Goal: Information Seeking & Learning: Learn about a topic

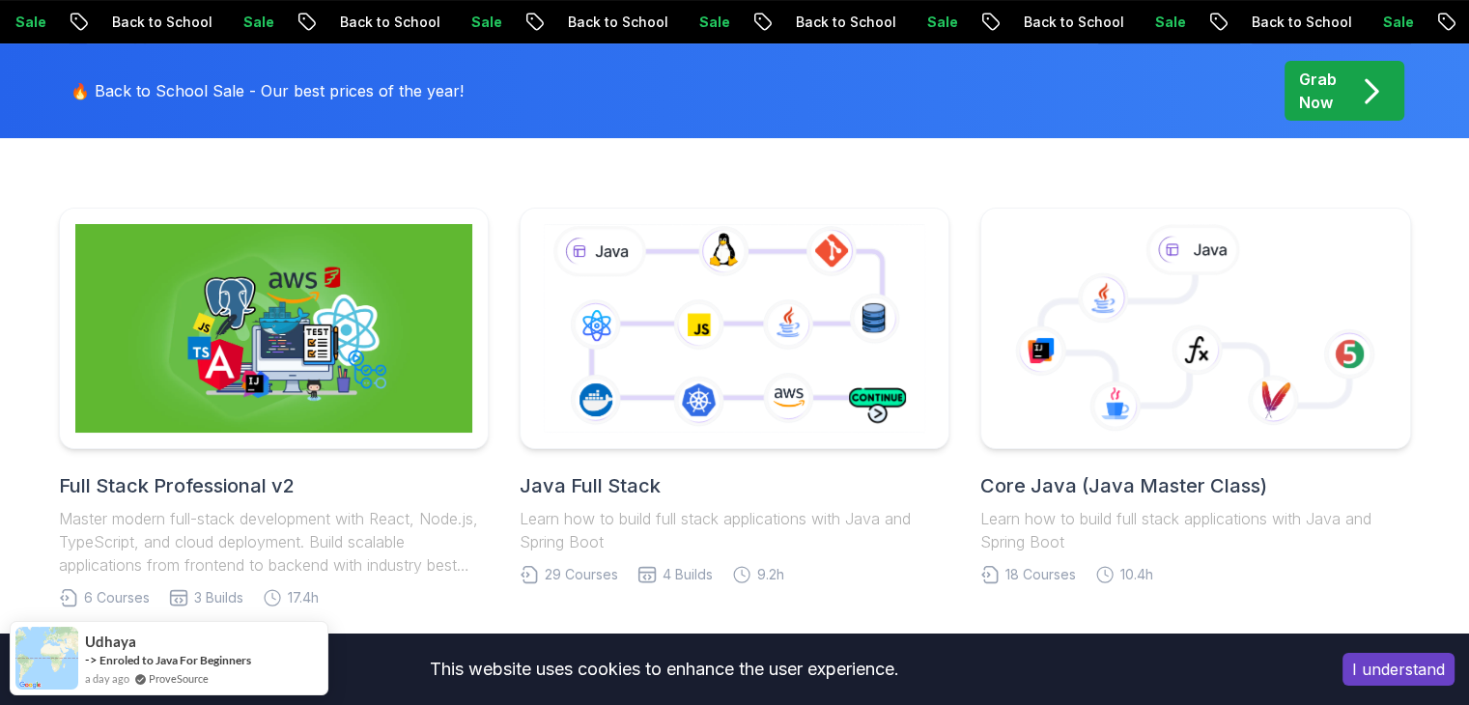
scroll to position [509, 0]
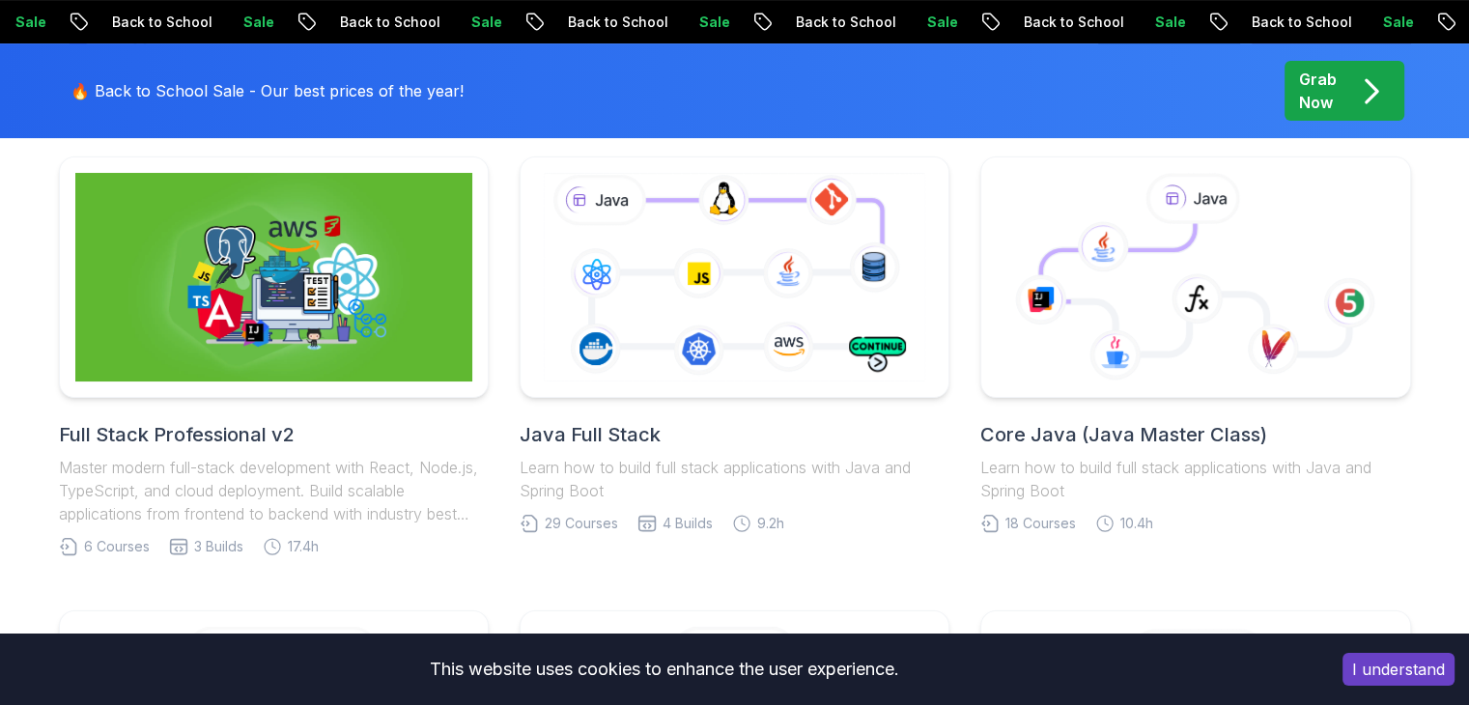
click at [1367, 669] on button "I understand" at bounding box center [1398, 669] width 112 height 33
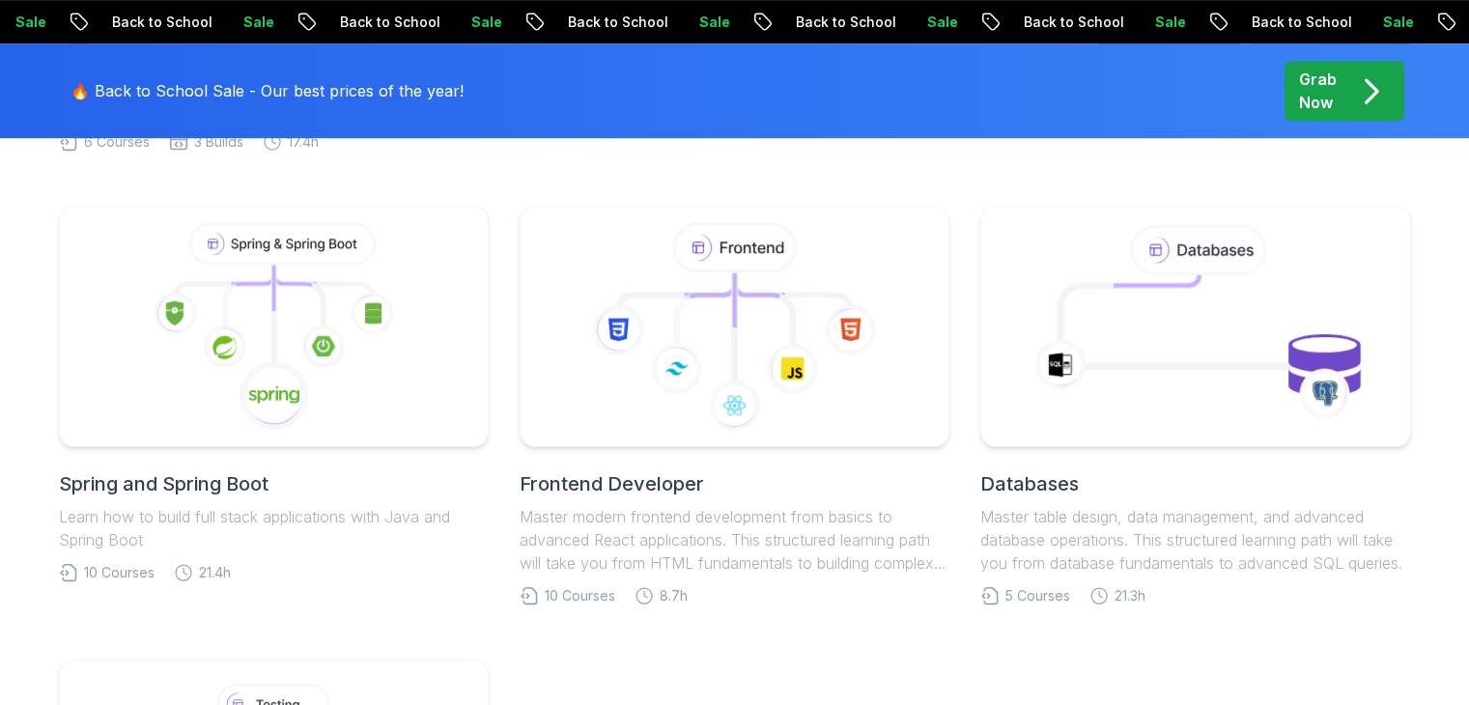
scroll to position [876, 0]
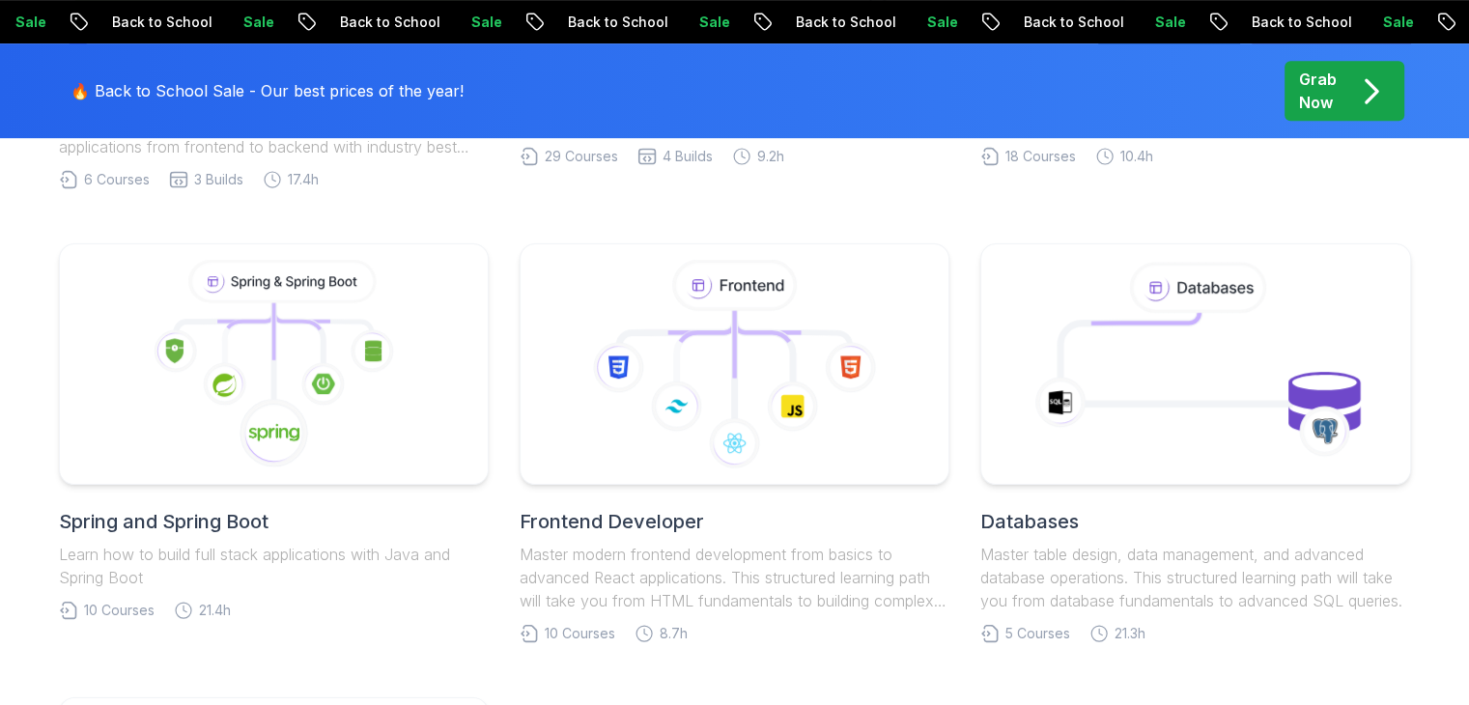
click at [321, 251] on div at bounding box center [274, 363] width 430 height 241
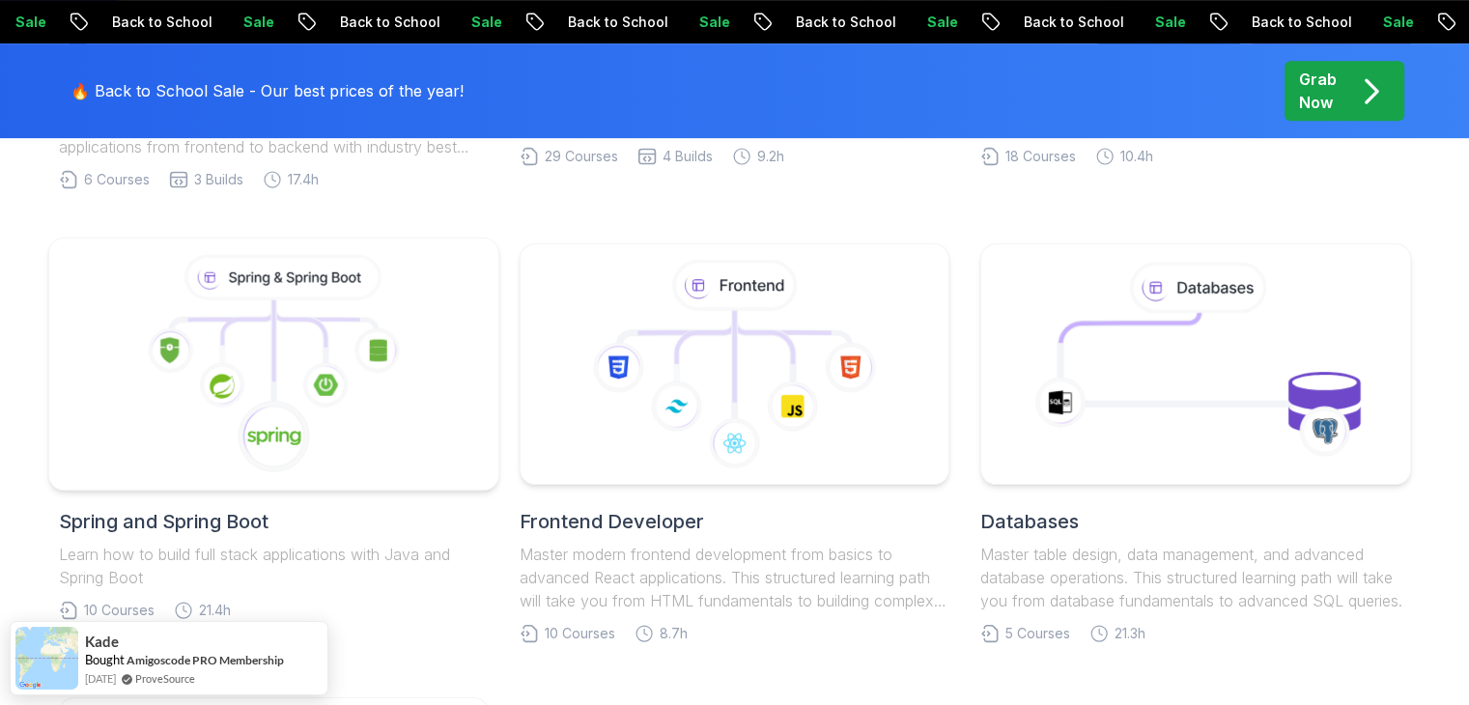
click at [305, 337] on icon at bounding box center [298, 338] width 51 height 56
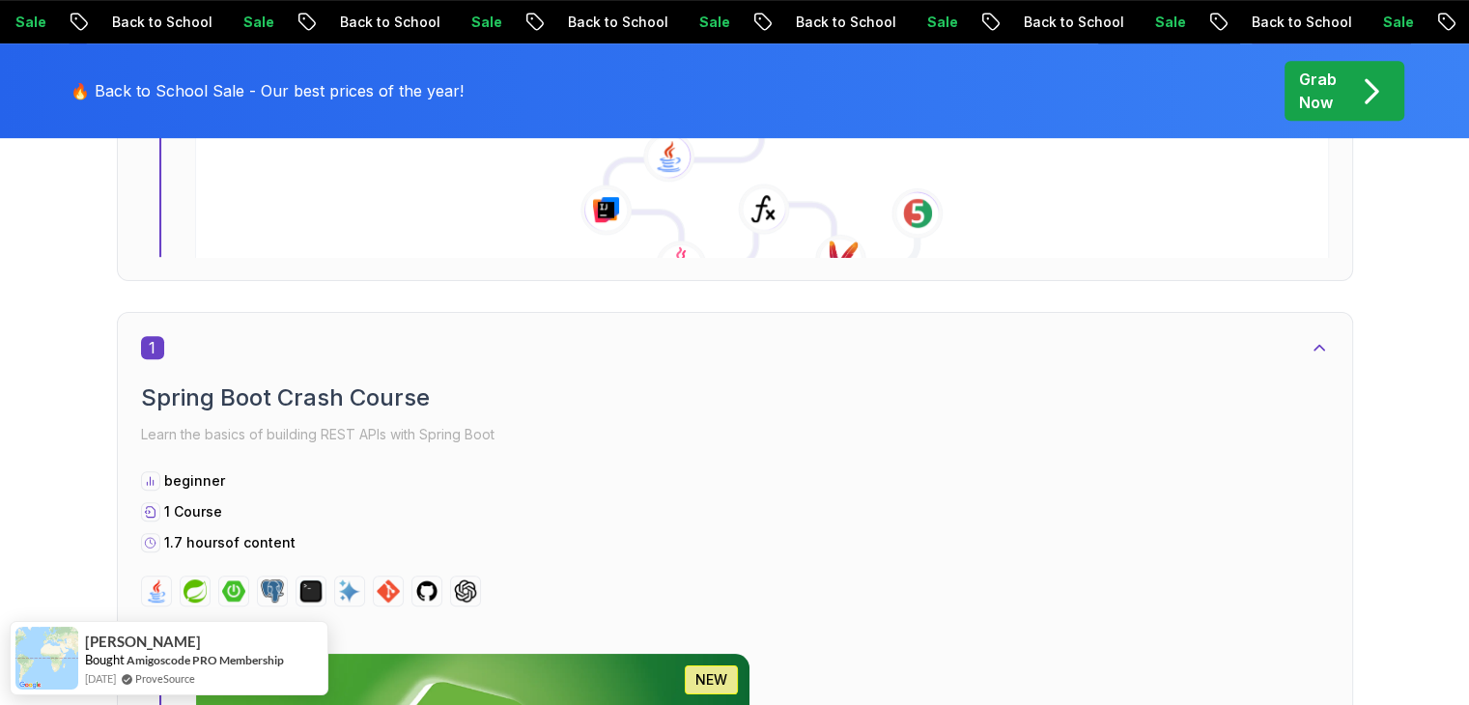
scroll to position [886, 0]
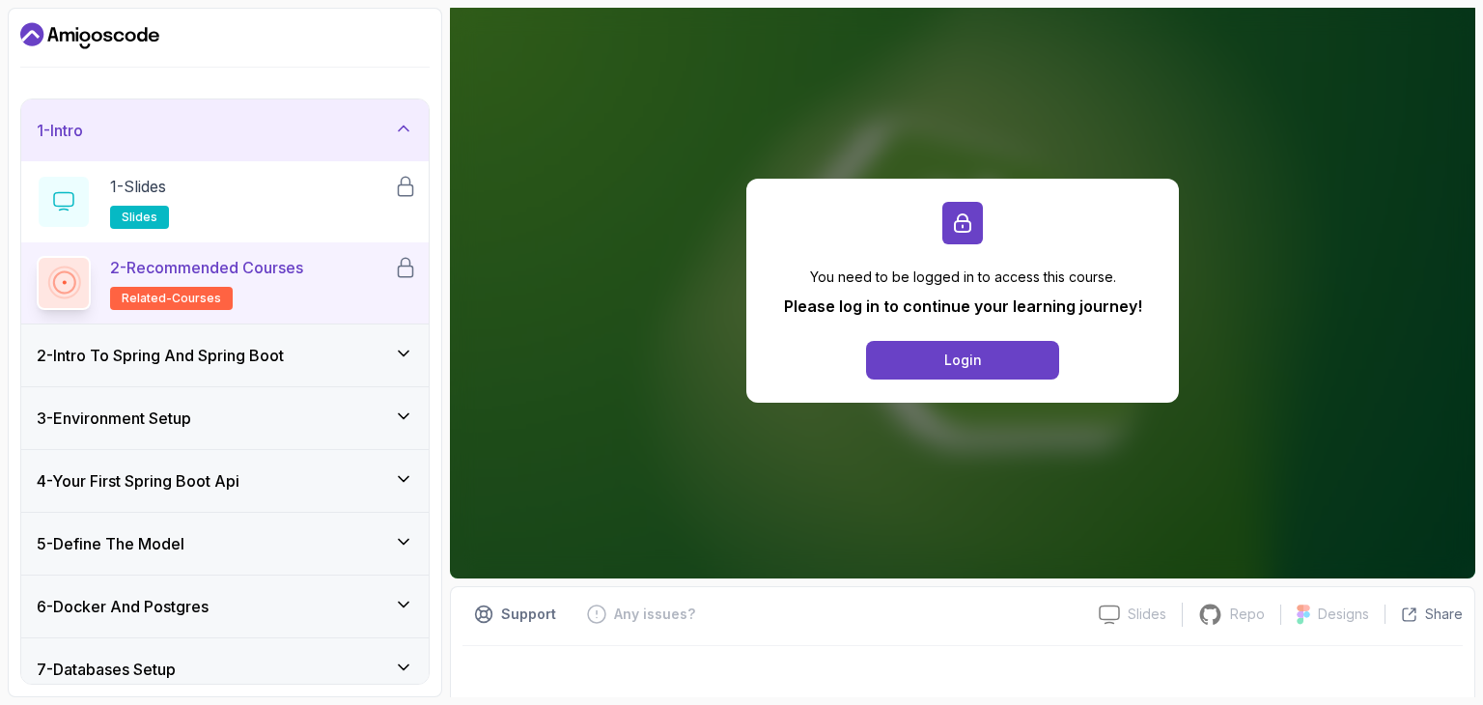
scroll to position [170, 0]
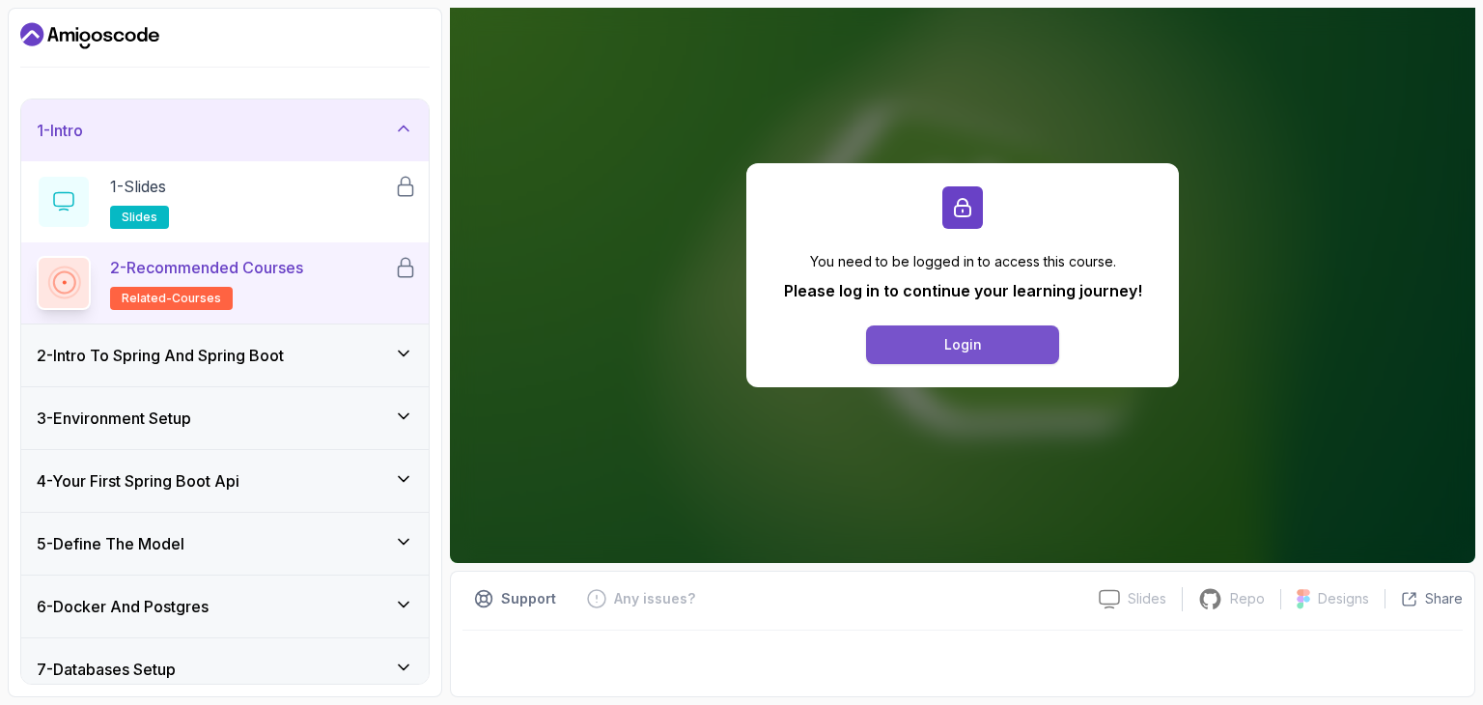
click at [947, 345] on div "Login" at bounding box center [963, 344] width 38 height 19
click at [1468, 698] on section "1 - Intro 1 - Slides slides 2 - Recommended Courses related-courses 2 - Intro T…" at bounding box center [741, 352] width 1483 height 705
